Goal: Task Accomplishment & Management: Manage account settings

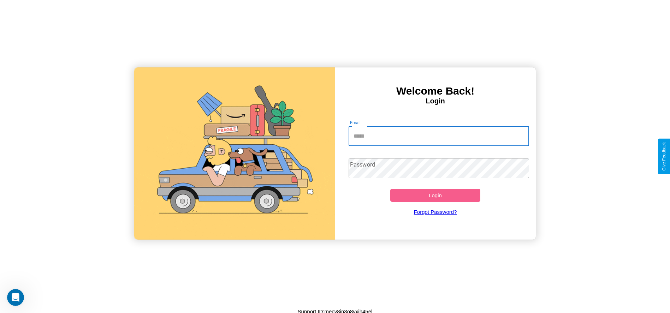
click at [439, 136] on input "Email" at bounding box center [439, 136] width 180 height 20
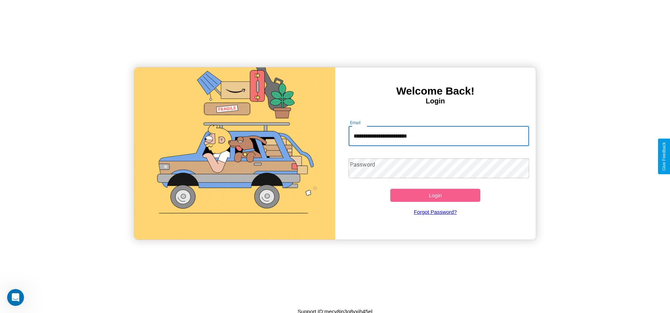
type input "**********"
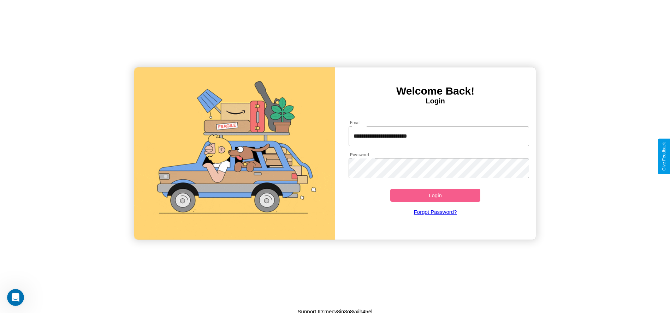
click at [435, 195] on button "Login" at bounding box center [435, 195] width 90 height 13
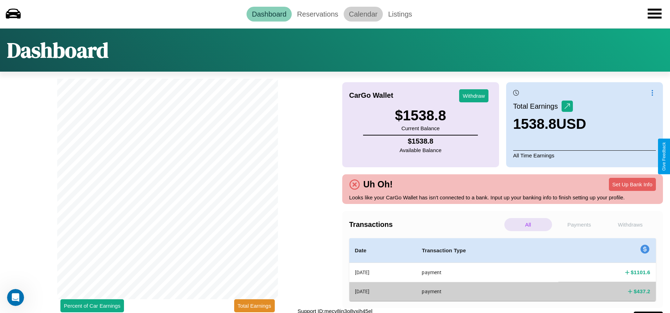
click at [363, 14] on link "Calendar" at bounding box center [363, 14] width 39 height 15
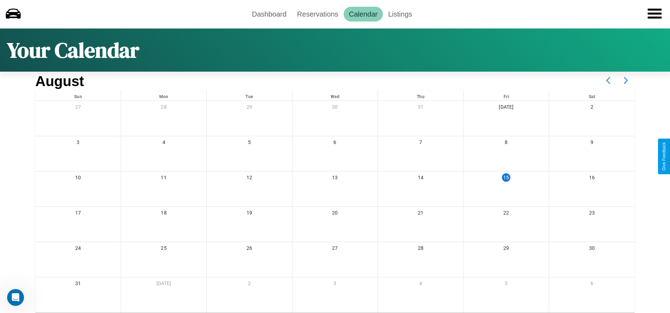
click at [626, 81] on icon at bounding box center [626, 81] width 18 height 18
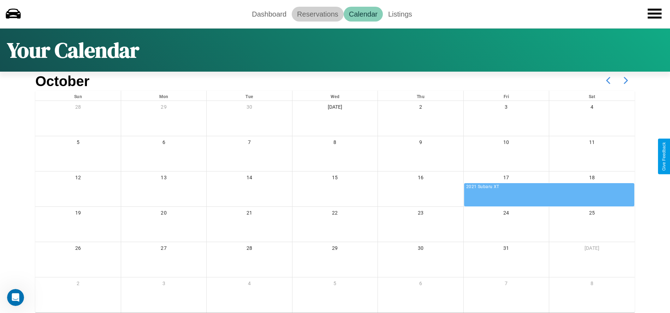
click at [318, 14] on link "Reservations" at bounding box center [318, 14] width 52 height 15
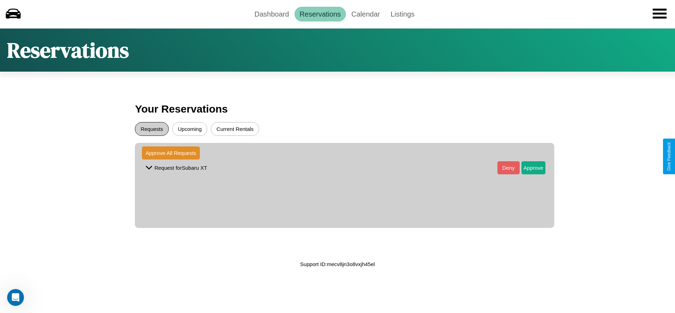
click at [152, 129] on button "Requests" at bounding box center [152, 129] width 34 height 14
click at [528, 168] on button "Approve" at bounding box center [534, 167] width 24 height 13
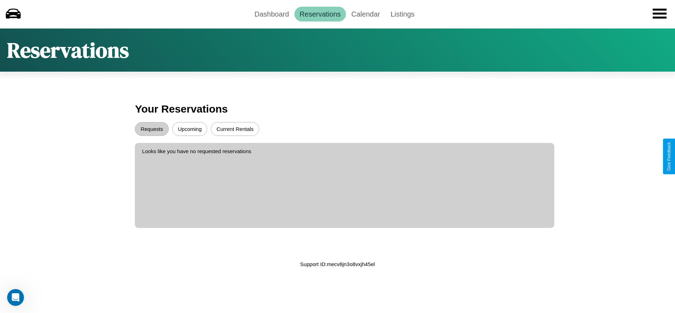
click at [190, 129] on button "Upcoming" at bounding box center [189, 129] width 35 height 14
click at [272, 14] on link "Dashboard" at bounding box center [271, 14] width 45 height 15
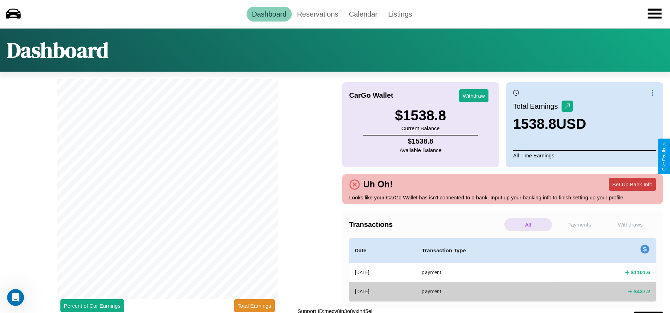
click at [632, 184] on button "Set Up Bank Info" at bounding box center [632, 184] width 47 height 13
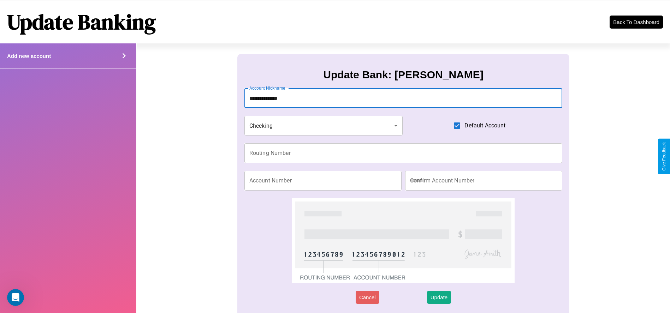
type input "**********"
